Goal: Task Accomplishment & Management: Manage account settings

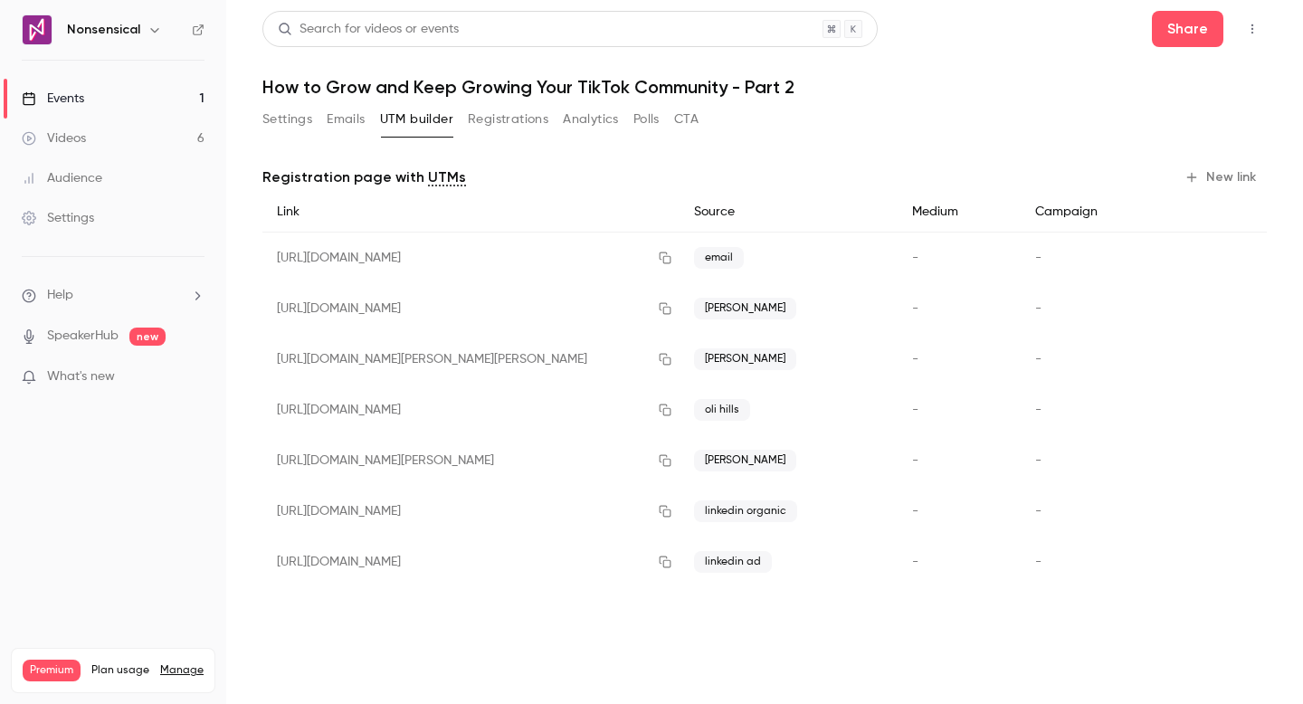
click at [349, 128] on button "Emails" at bounding box center [346, 119] width 38 height 29
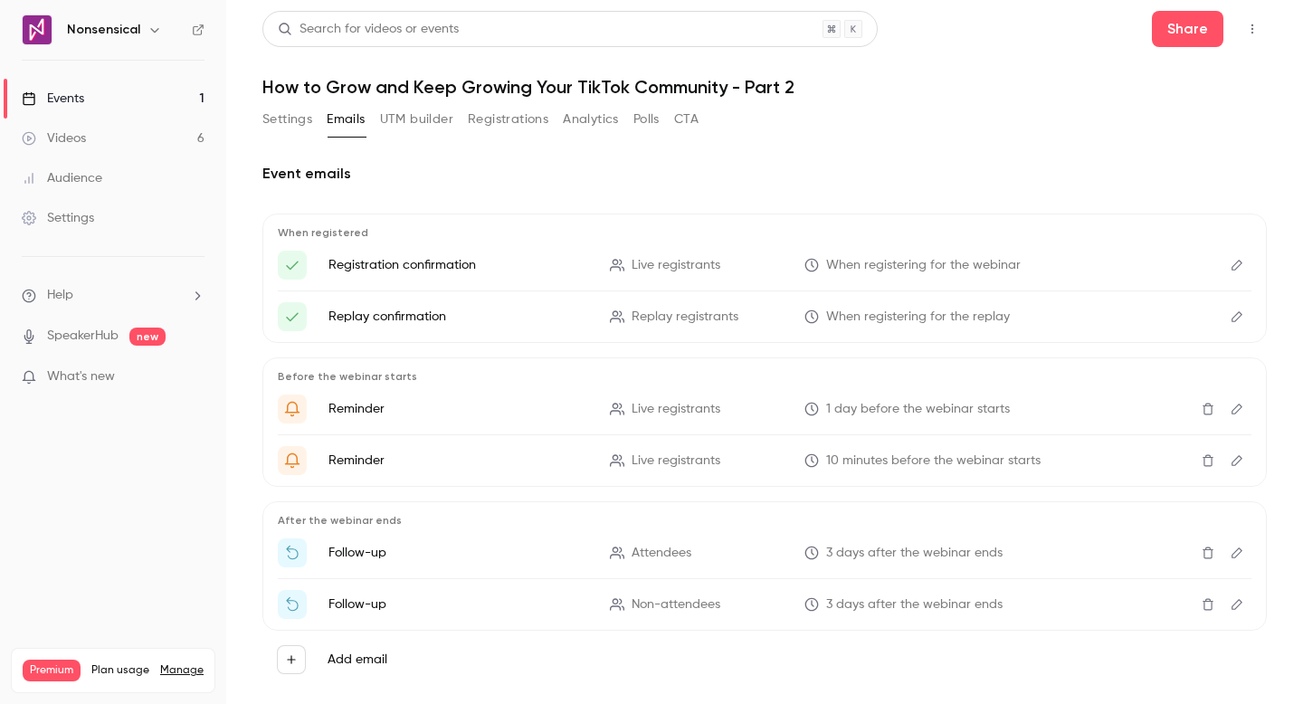
click at [296, 122] on button "Settings" at bounding box center [287, 119] width 50 height 29
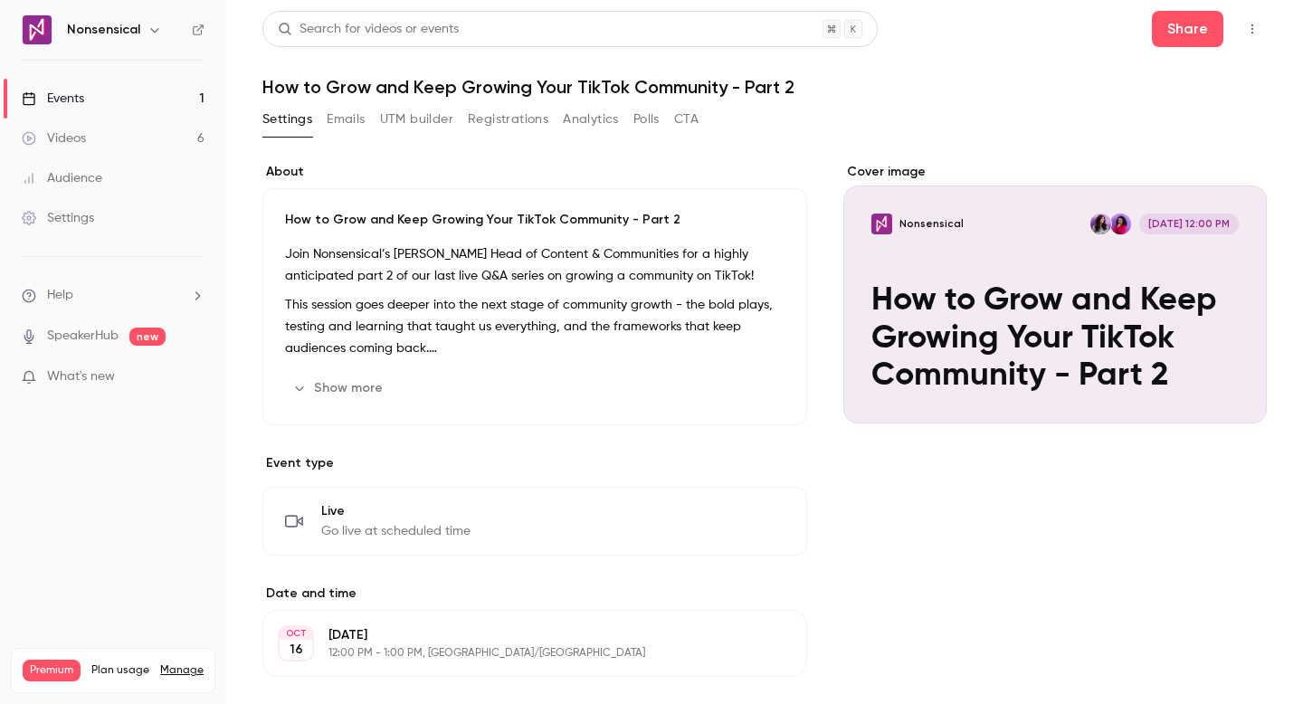
click at [136, 103] on link "Events 1" at bounding box center [113, 99] width 226 height 40
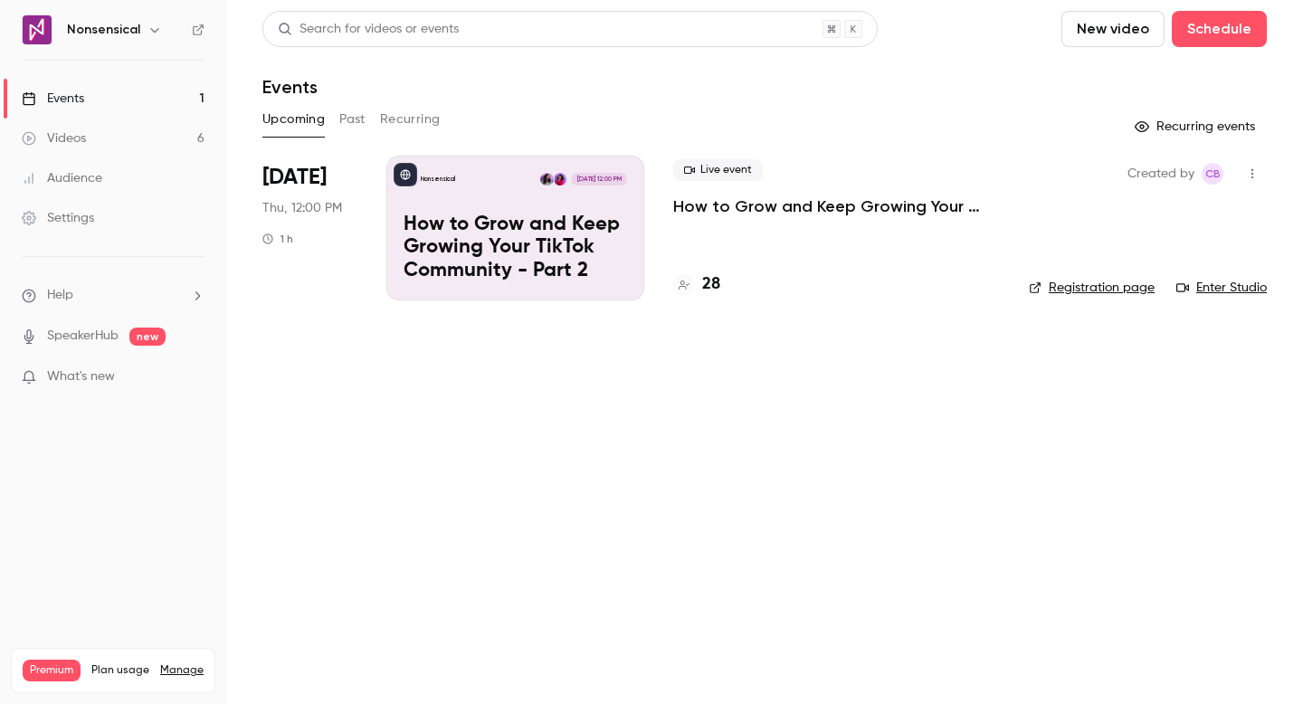
click at [622, 229] on p "How to Grow and Keep Growing Your TikTok Community - Part 2" at bounding box center [516, 249] width 224 height 70
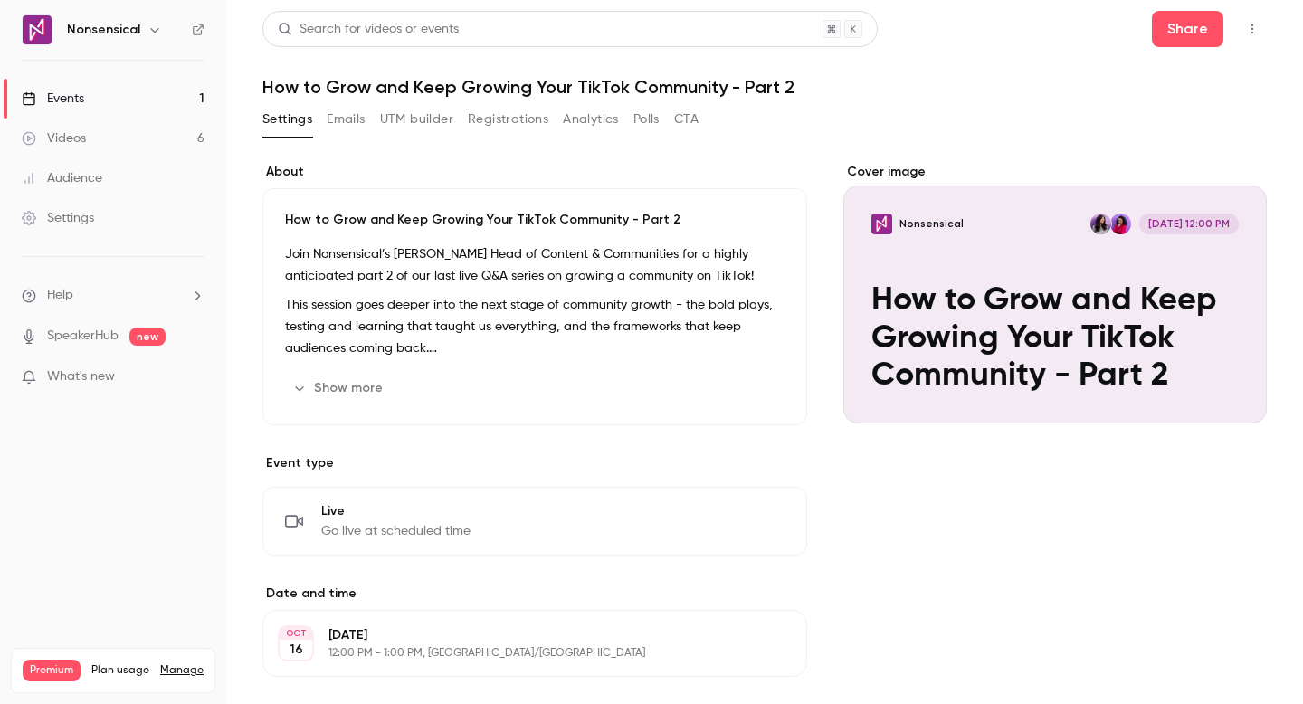
click at [336, 120] on button "Emails" at bounding box center [346, 119] width 38 height 29
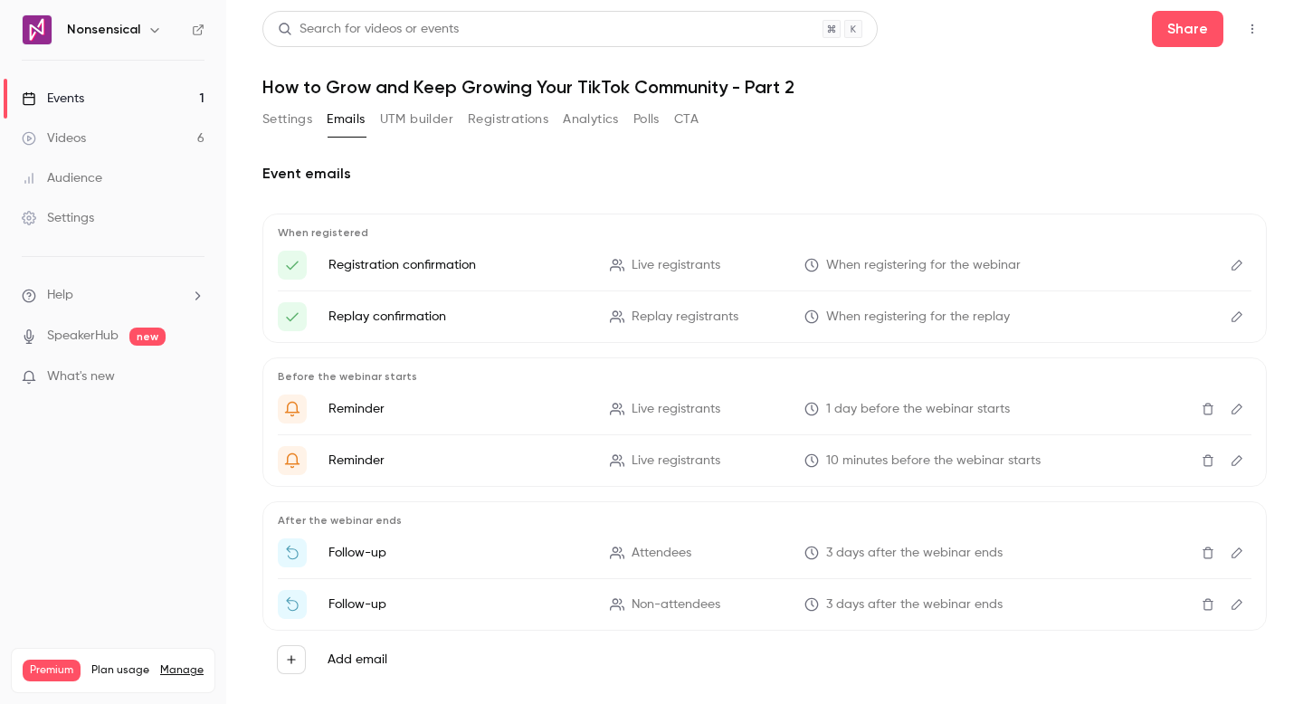
click at [398, 126] on button "UTM builder" at bounding box center [416, 119] width 73 height 29
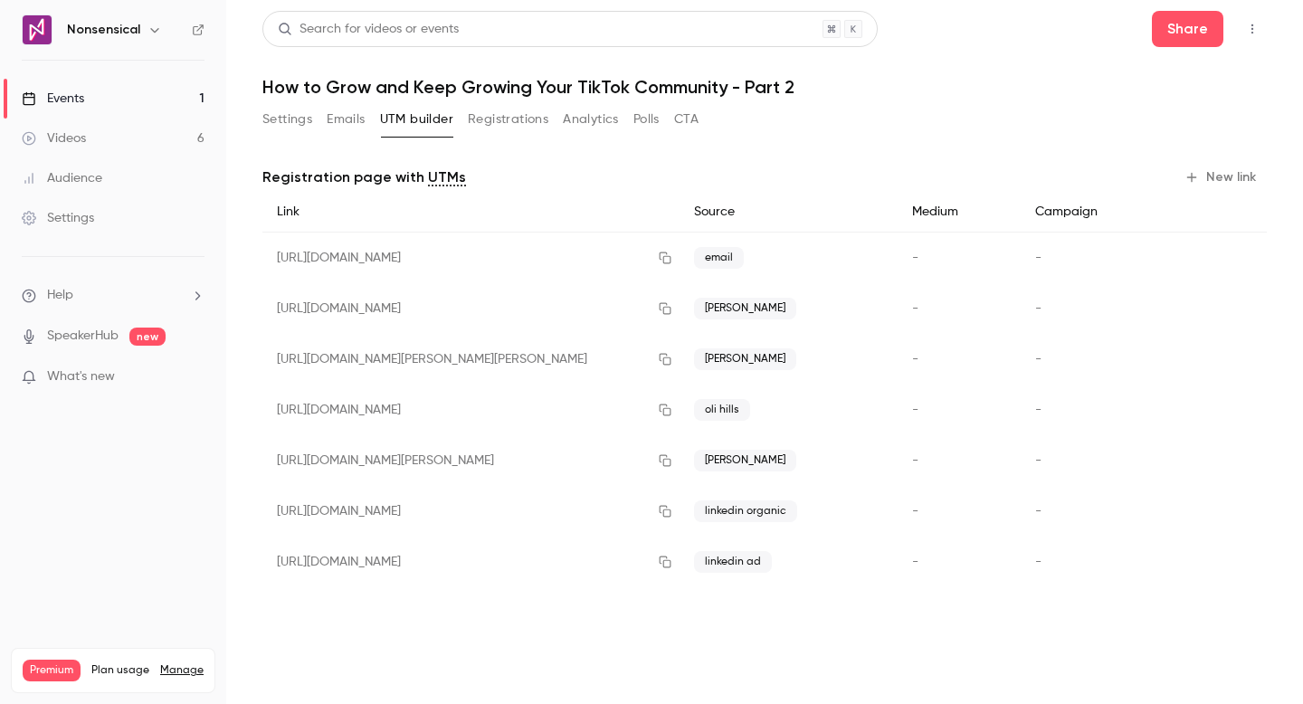
click at [511, 127] on button "Registrations" at bounding box center [508, 119] width 81 height 29
